Goal: Task Accomplishment & Management: Use online tool/utility

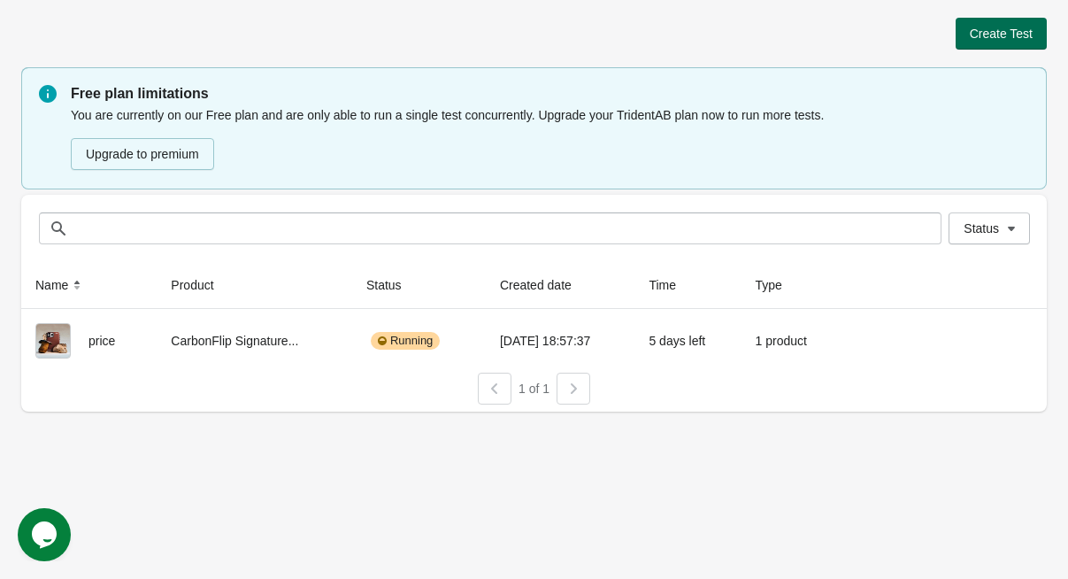
click at [1013, 30] on span "Create Test" at bounding box center [1001, 34] width 63 height 14
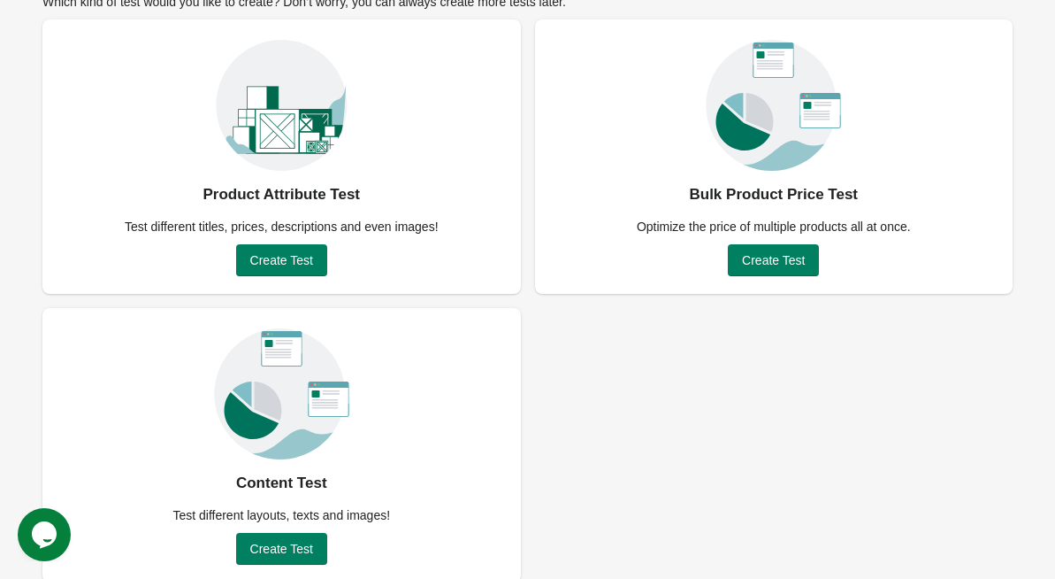
scroll to position [135, 0]
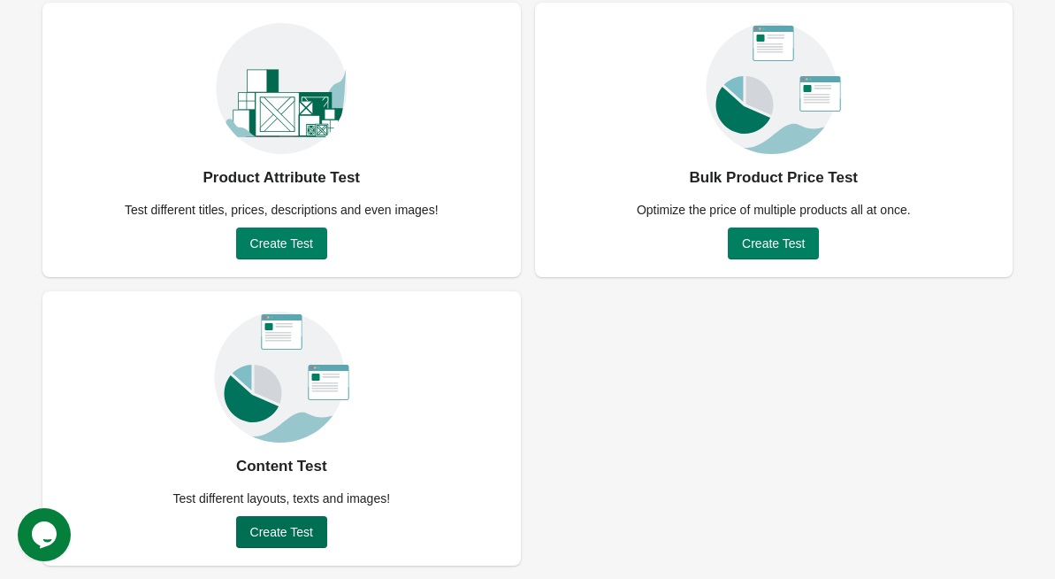
click at [264, 525] on span "Create Test" at bounding box center [281, 532] width 63 height 14
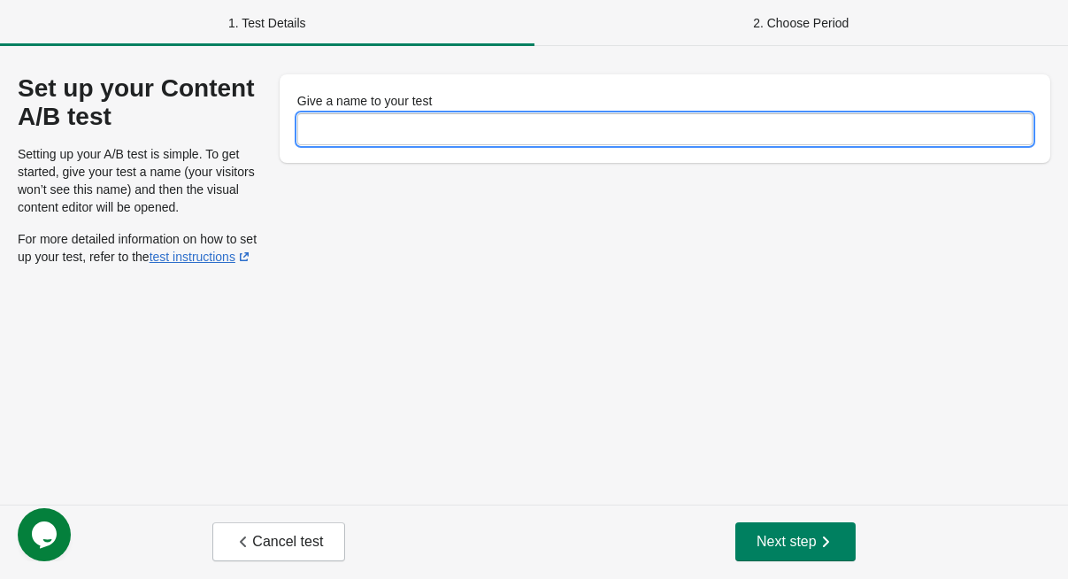
click at [388, 132] on input "Give a name to your test" at bounding box center [664, 129] width 735 height 32
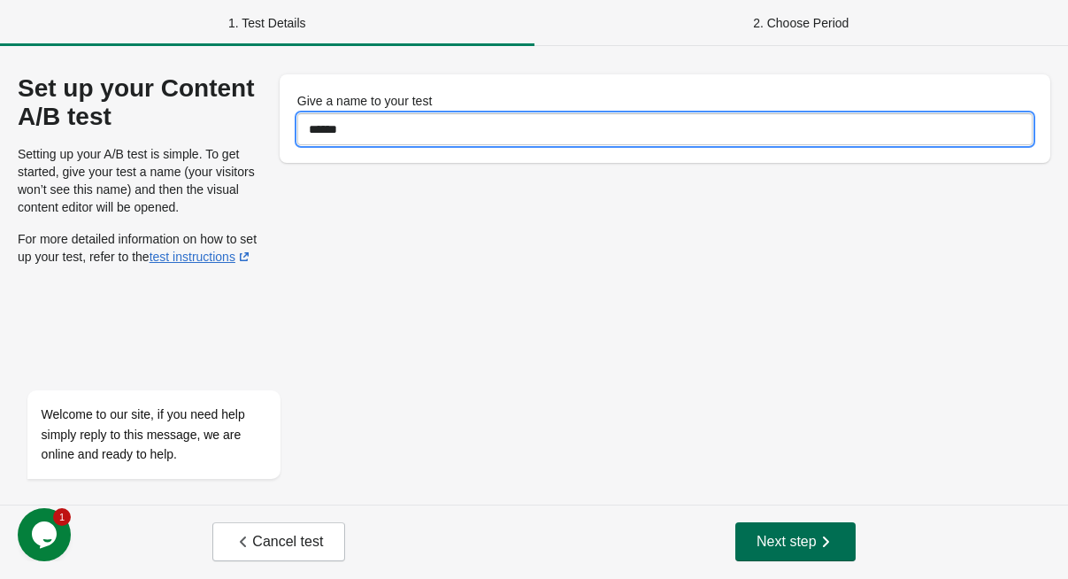
type input "******"
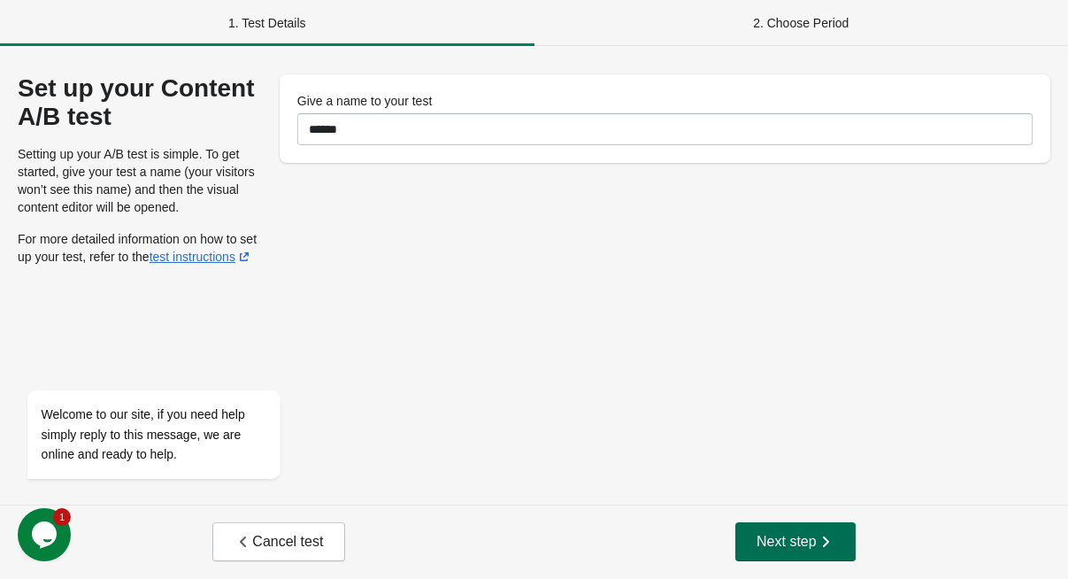
click at [799, 523] on button "Next step" at bounding box center [795, 541] width 120 height 39
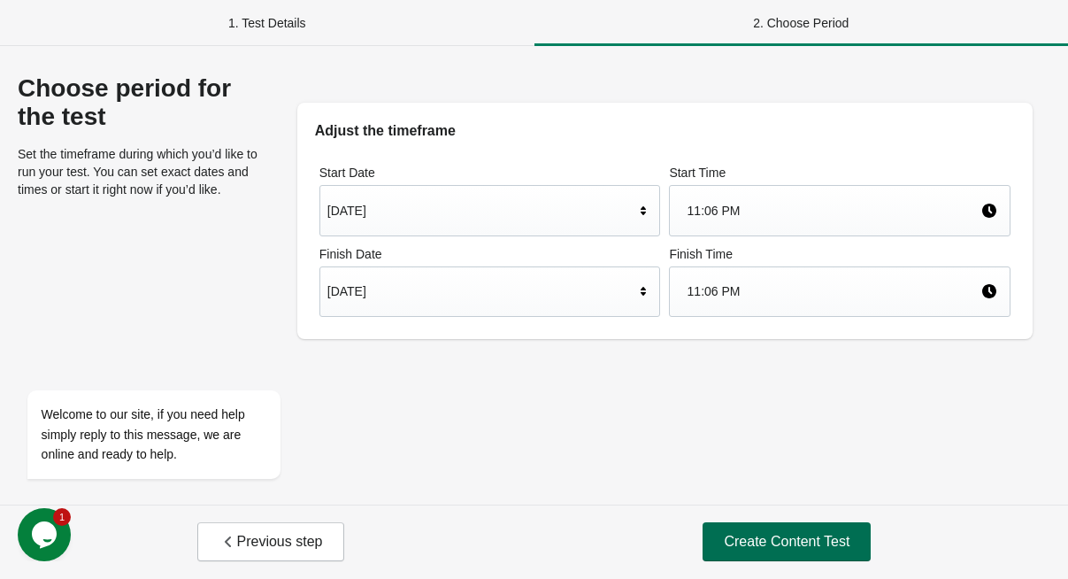
click at [788, 536] on span "Create Content Test" at bounding box center [787, 542] width 126 height 18
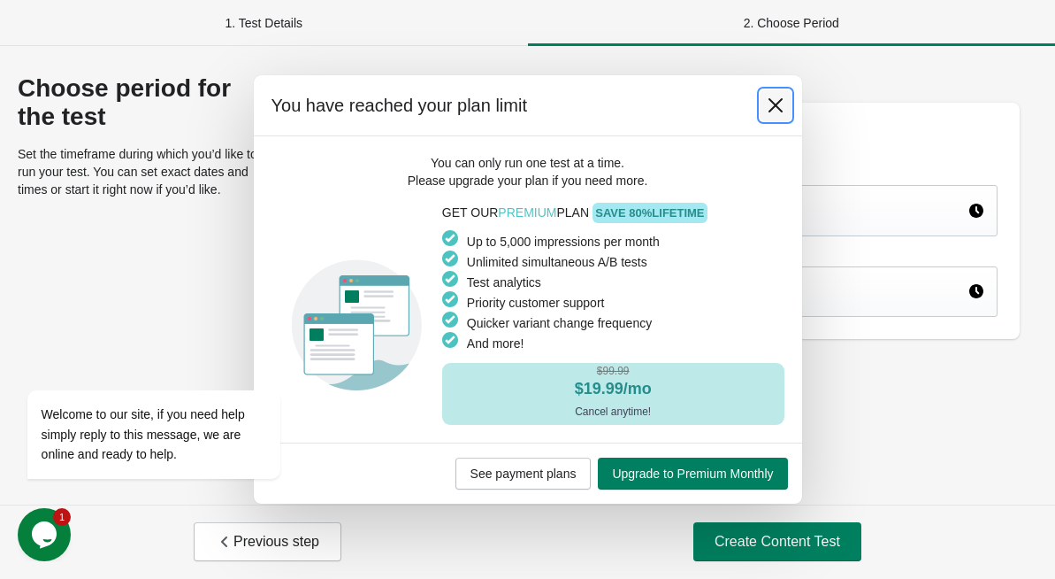
click at [773, 113] on icon at bounding box center [776, 105] width 18 height 18
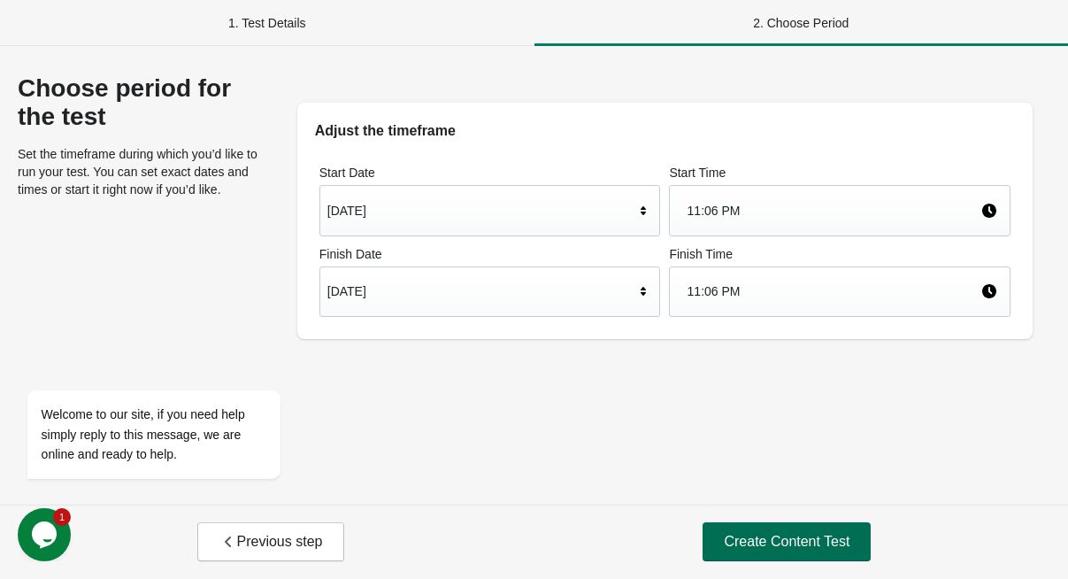
click at [766, 550] on span "Create Content Test" at bounding box center [787, 542] width 126 height 18
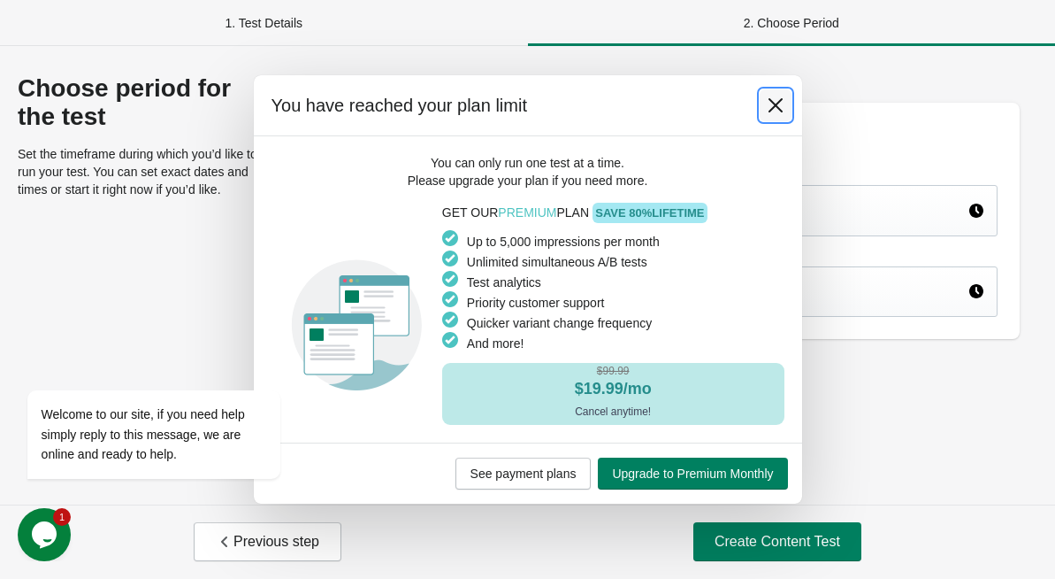
click at [778, 110] on icon at bounding box center [775, 105] width 14 height 14
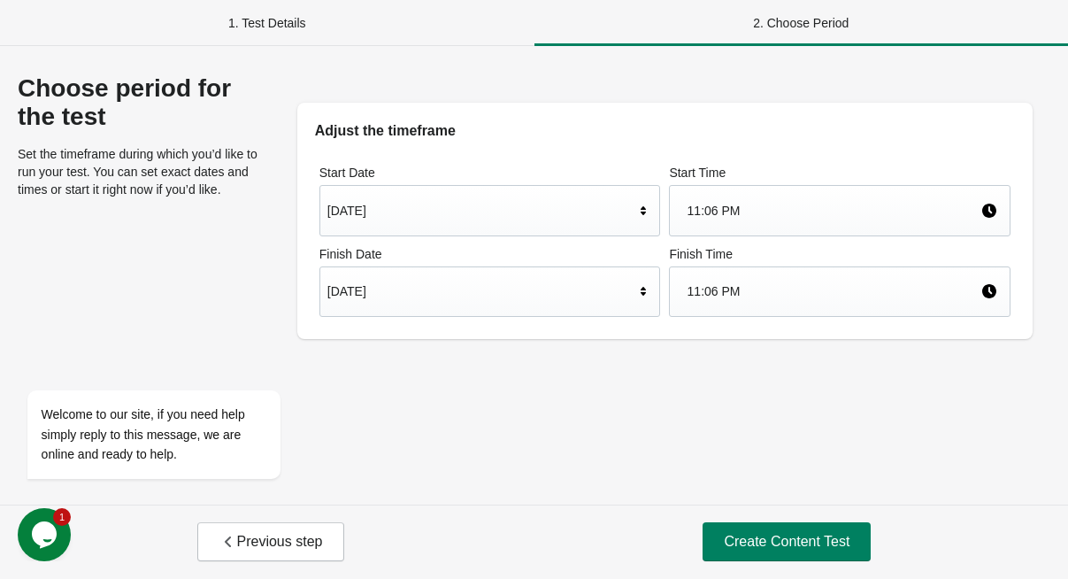
click at [372, 42] on div "1. Test Details" at bounding box center [267, 23] width 534 height 46
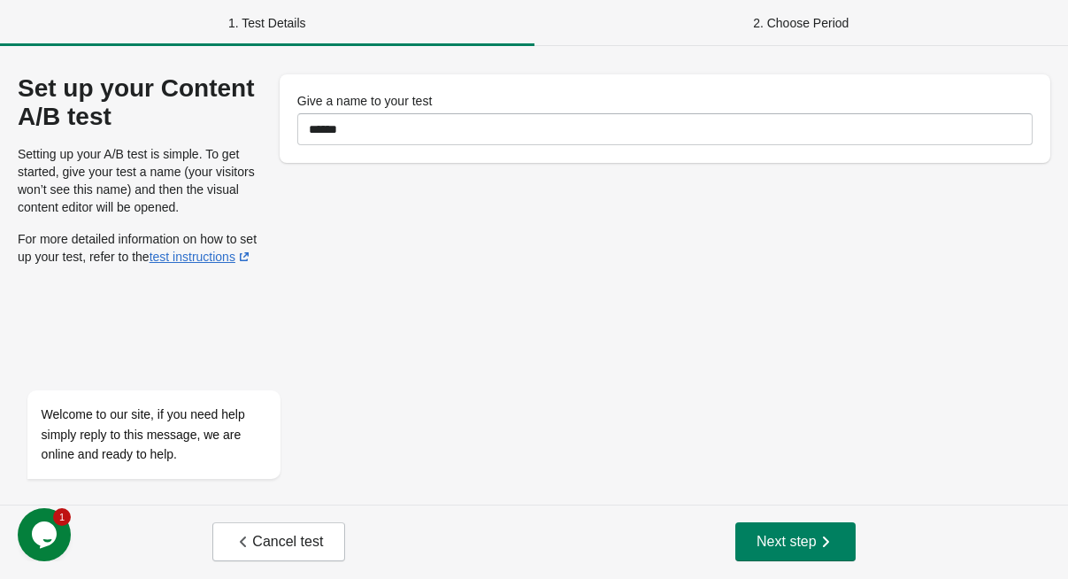
click at [764, 34] on div "2. Choose Period" at bounding box center [801, 23] width 534 height 46
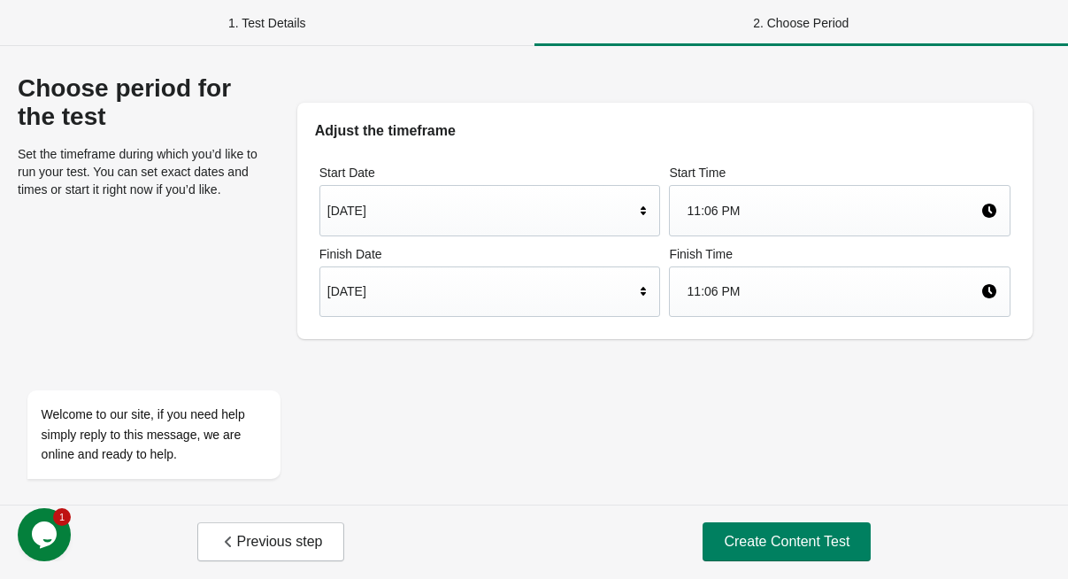
click at [303, 61] on div "Choose period for the test Set the timeframe during which you’d like to run you…" at bounding box center [534, 275] width 1068 height 458
click at [302, 43] on div "1. Test Details" at bounding box center [267, 23] width 534 height 46
